Goal: Task Accomplishment & Management: Manage account settings

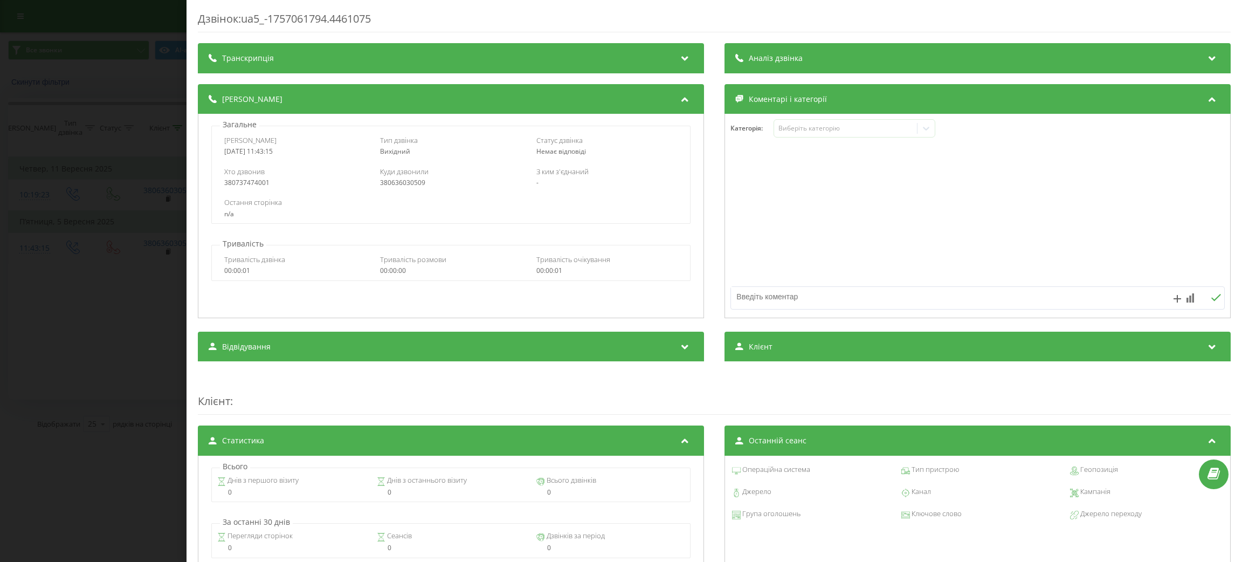
click at [149, 73] on div "Дзвінок : ua5_-1757061794.4461075 Транскрипція Для AI-аналізу майбутніх дзвінкі…" at bounding box center [621, 281] width 1242 height 562
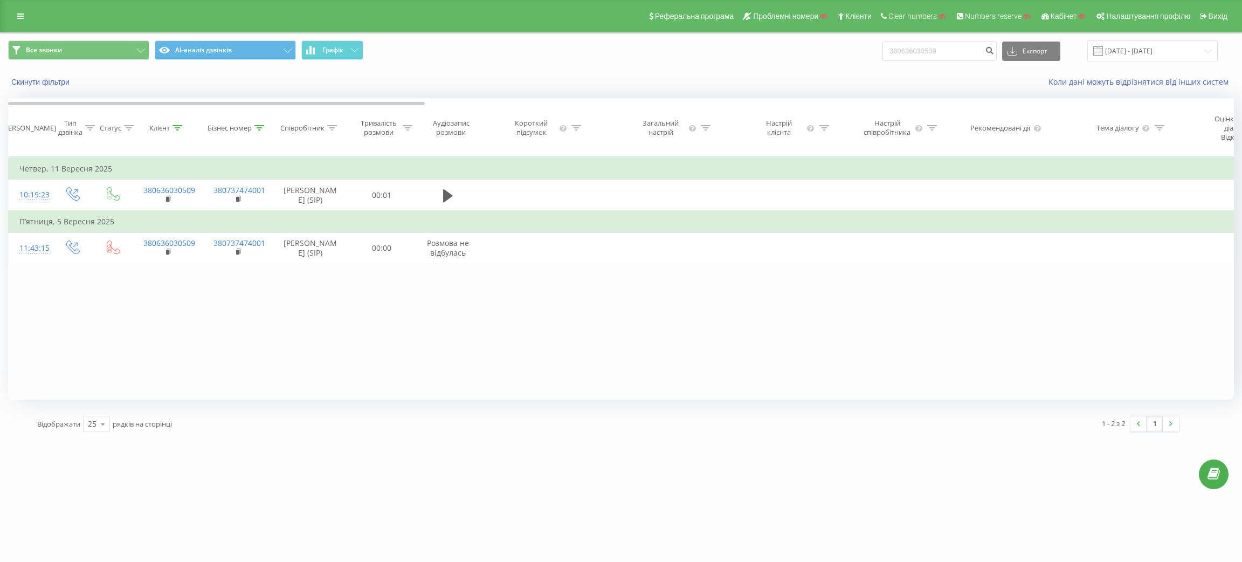
click at [32, 19] on div "Реферальна програма Проблемні номери Клієнти Clear numbers Numbers reserve Кабі…" at bounding box center [621, 16] width 1242 height 32
click at [8, 18] on div "Реферальна програма Проблемні номери Клієнти Clear numbers Numbers reserve Кабі…" at bounding box center [621, 16] width 1242 height 32
click at [11, 17] on link at bounding box center [20, 16] width 19 height 15
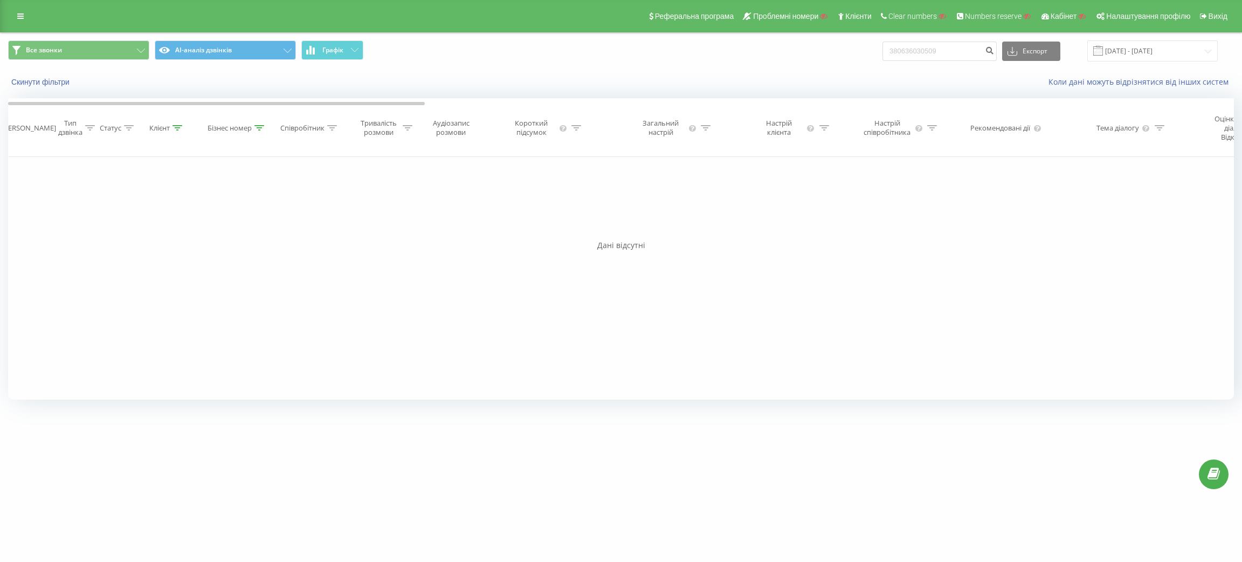
click at [30, 9] on div "Реферальна програма Проблемні номери Клієнти Clear numbers Numbers reserve Кабі…" at bounding box center [621, 16] width 1242 height 32
click at [25, 12] on link at bounding box center [20, 16] width 19 height 15
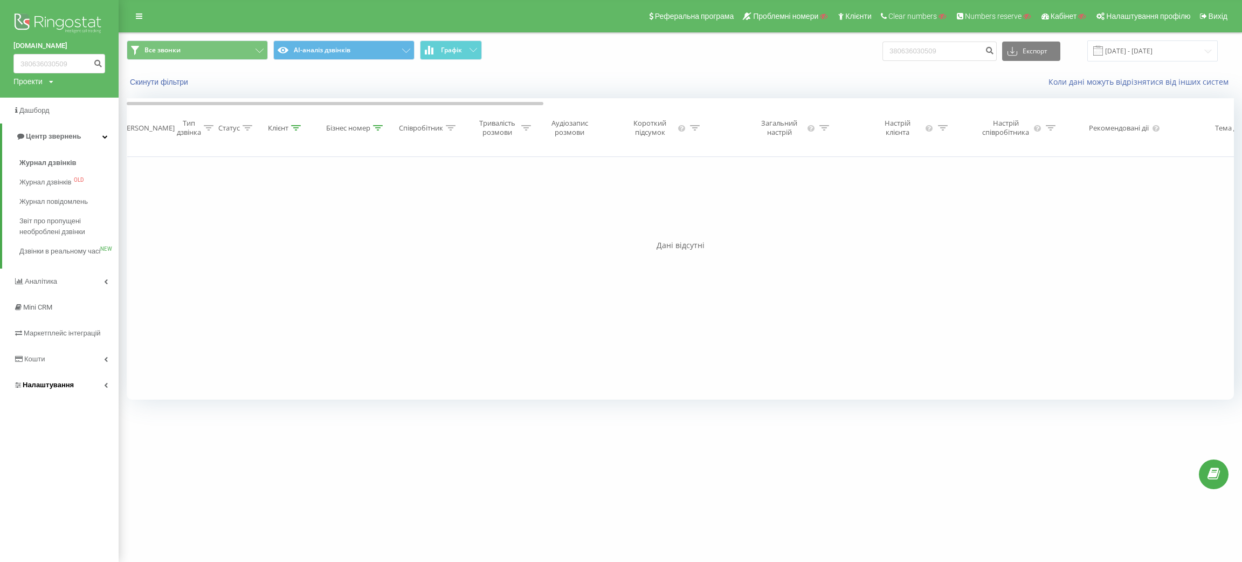
click at [76, 394] on link "Налаштування" at bounding box center [59, 385] width 119 height 26
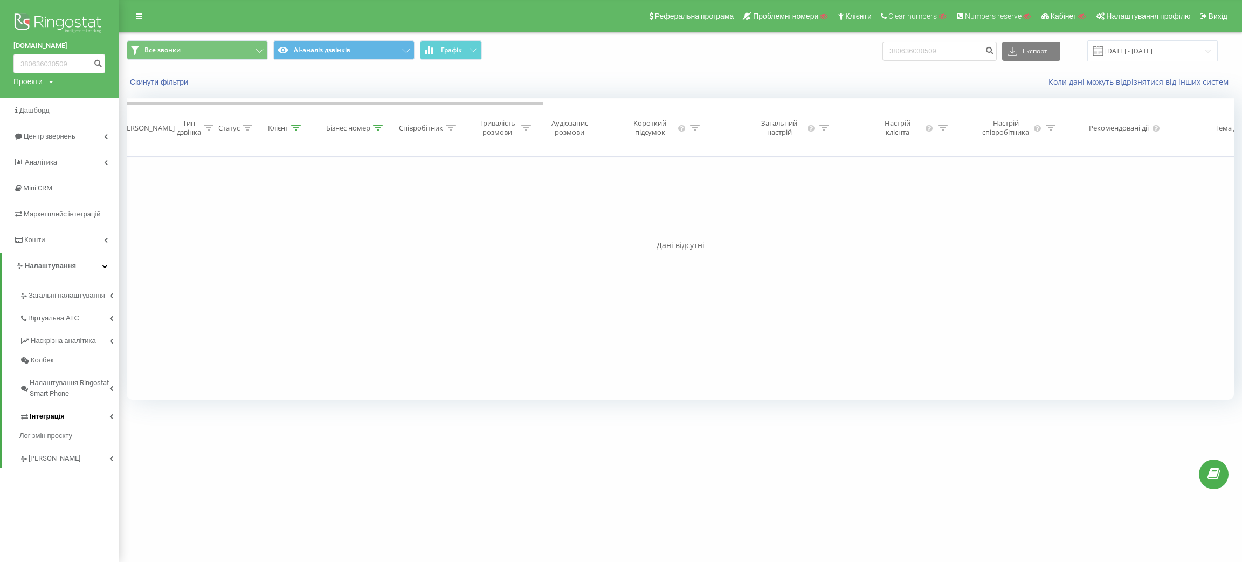
click at [50, 419] on span "Інтеграція" at bounding box center [47, 416] width 35 height 11
click at [60, 436] on span "Webhooks 2.0" at bounding box center [55, 435] width 44 height 11
